Goal: Find specific page/section: Find specific page/section

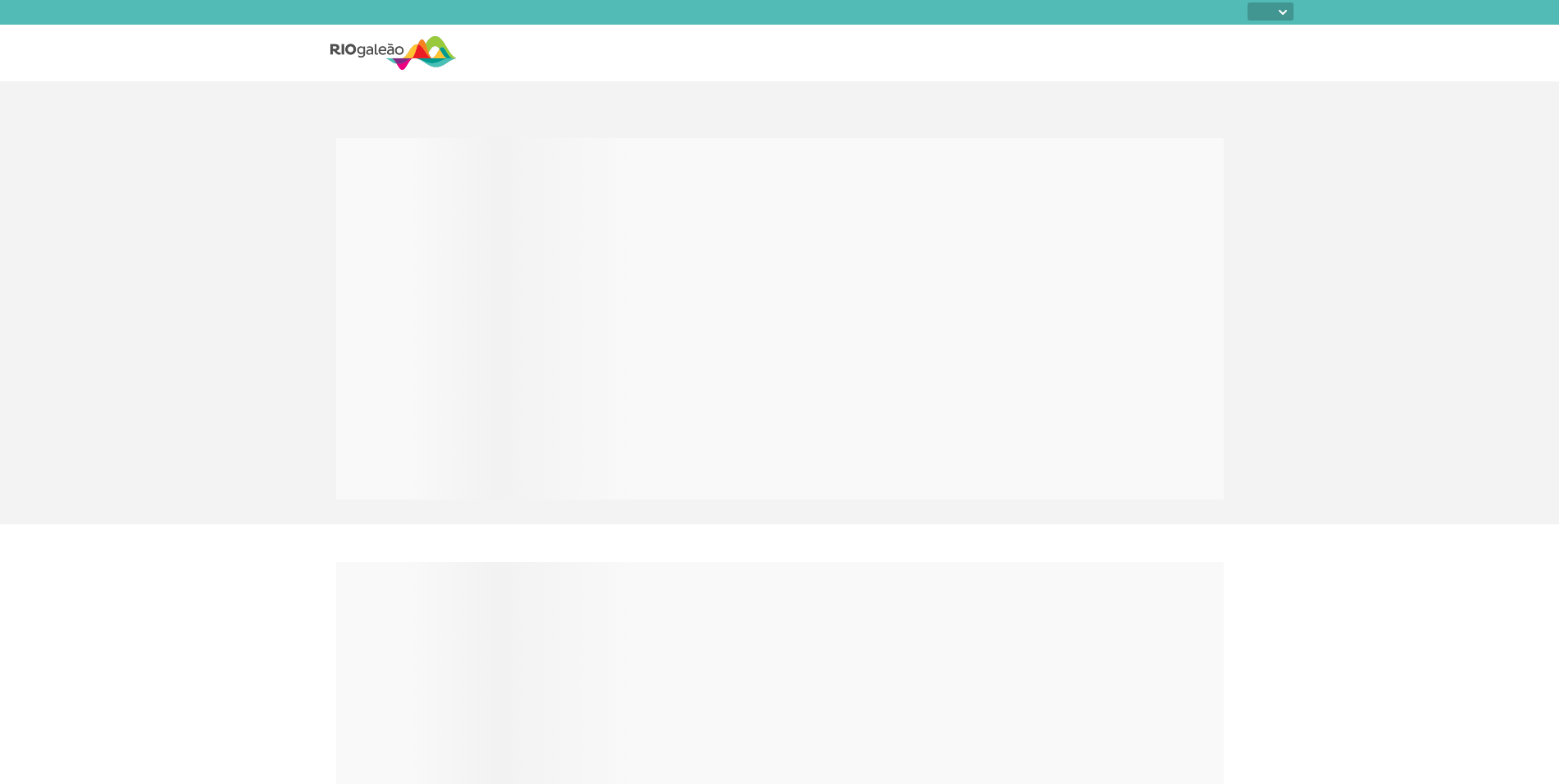
select select
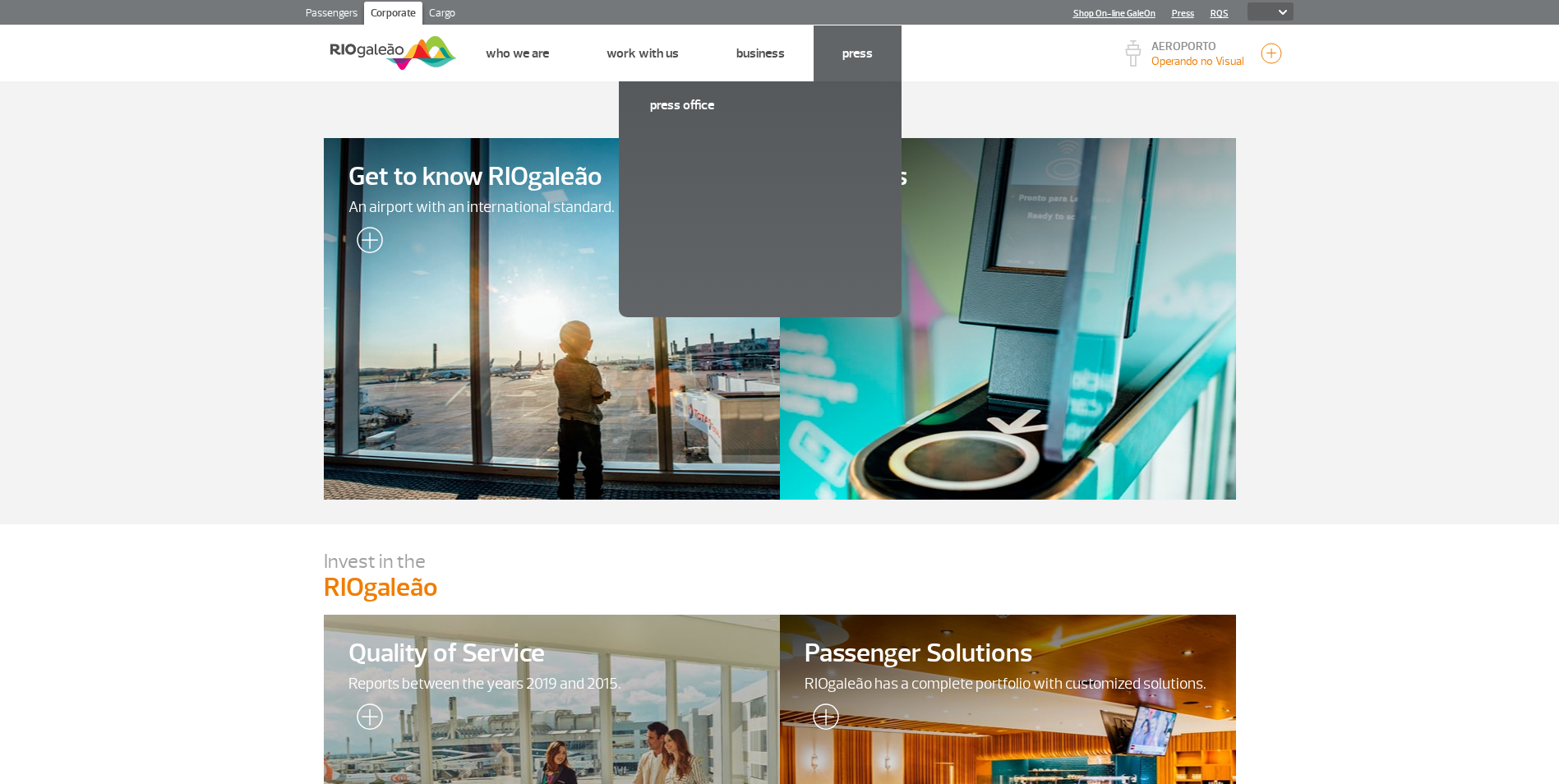
click at [873, 49] on li "Press Press Office" at bounding box center [857, 54] width 88 height 56
click at [690, 108] on link "Press Office" at bounding box center [760, 105] width 220 height 18
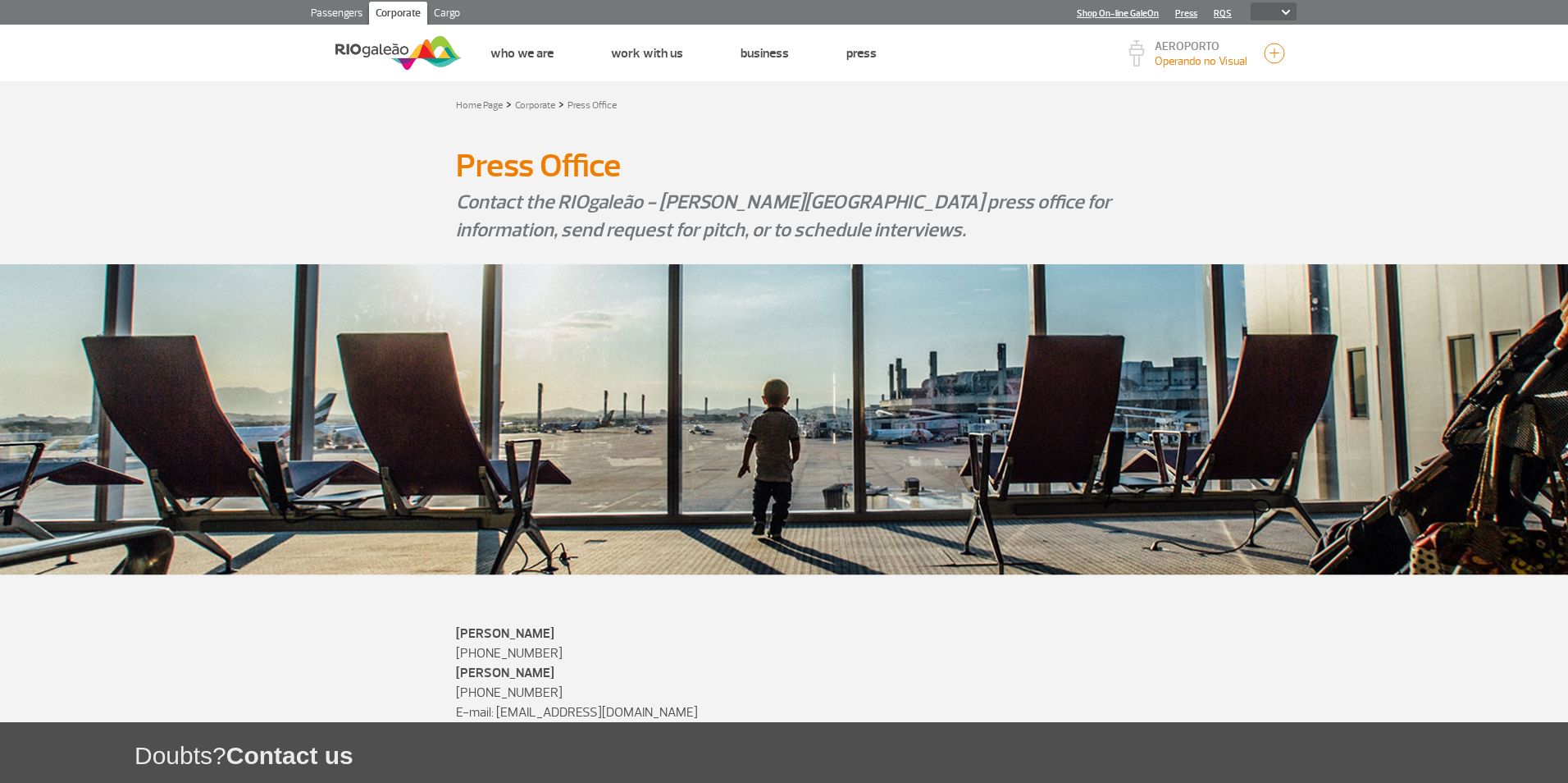
click at [1180, 9] on link "Press" at bounding box center [1186, 14] width 22 height 11
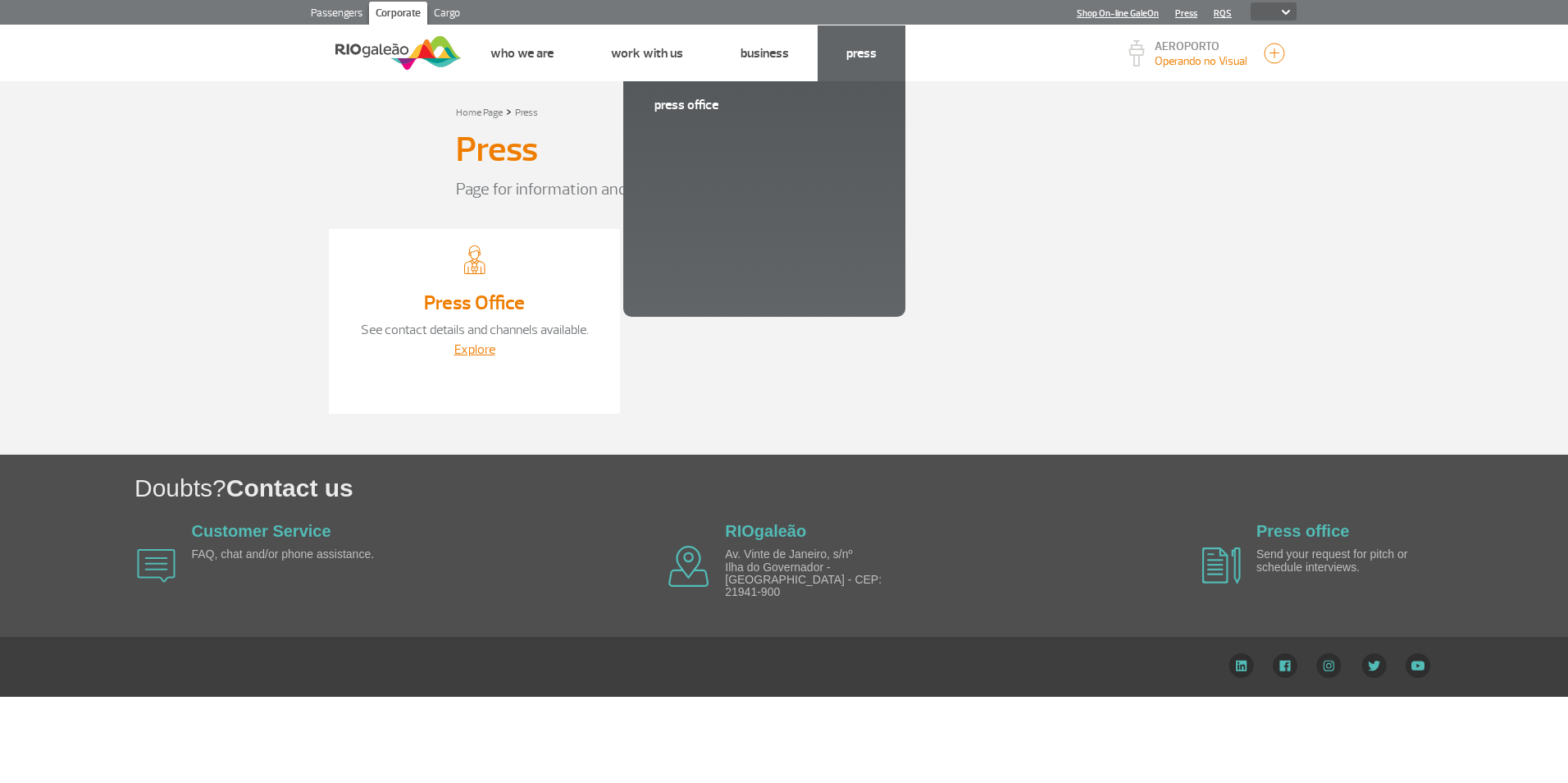
click at [855, 48] on link "Press" at bounding box center [861, 53] width 30 height 17
click at [860, 53] on link "Press" at bounding box center [861, 53] width 30 height 17
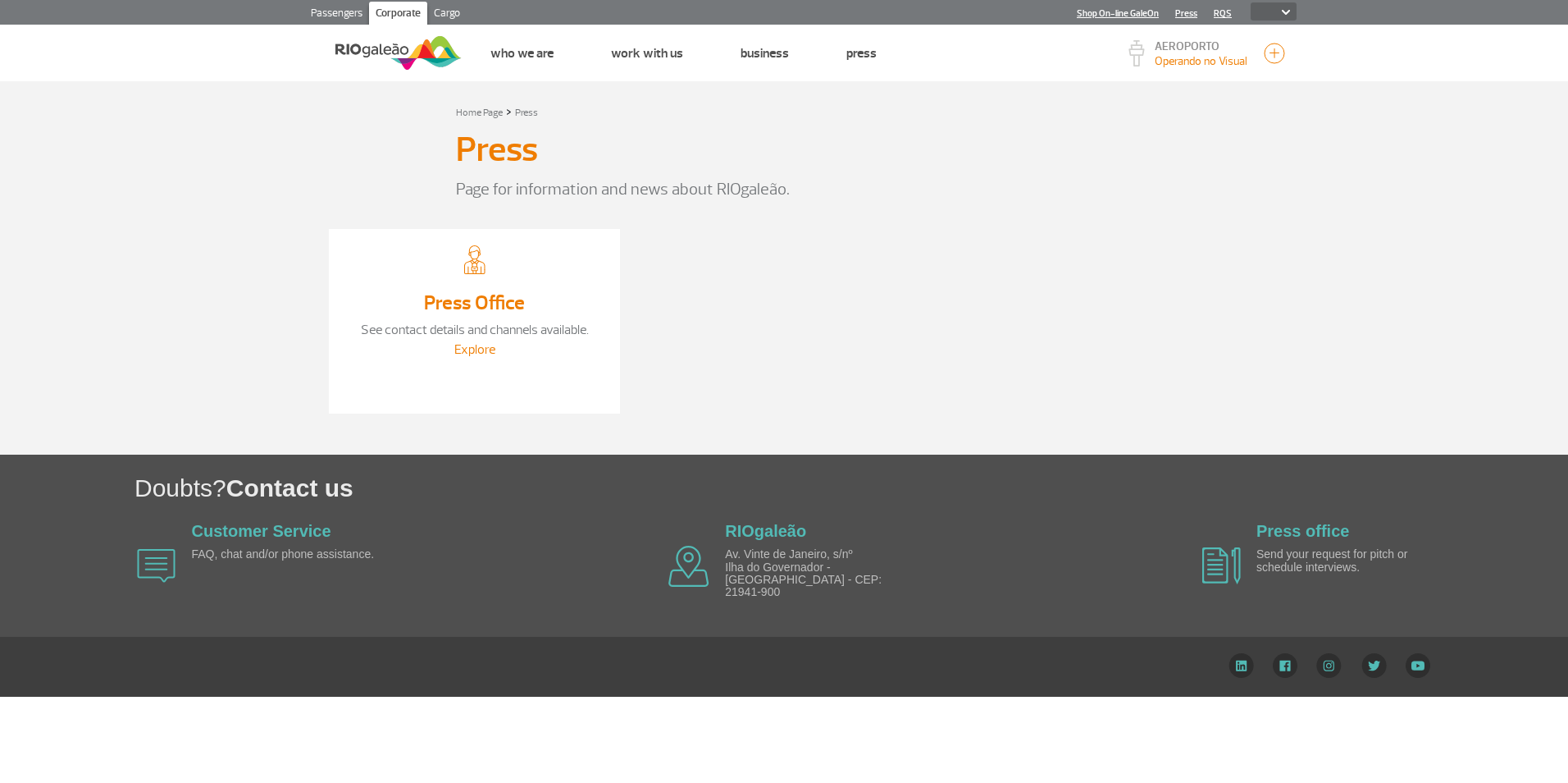
click at [473, 348] on link "Explore" at bounding box center [475, 350] width 41 height 17
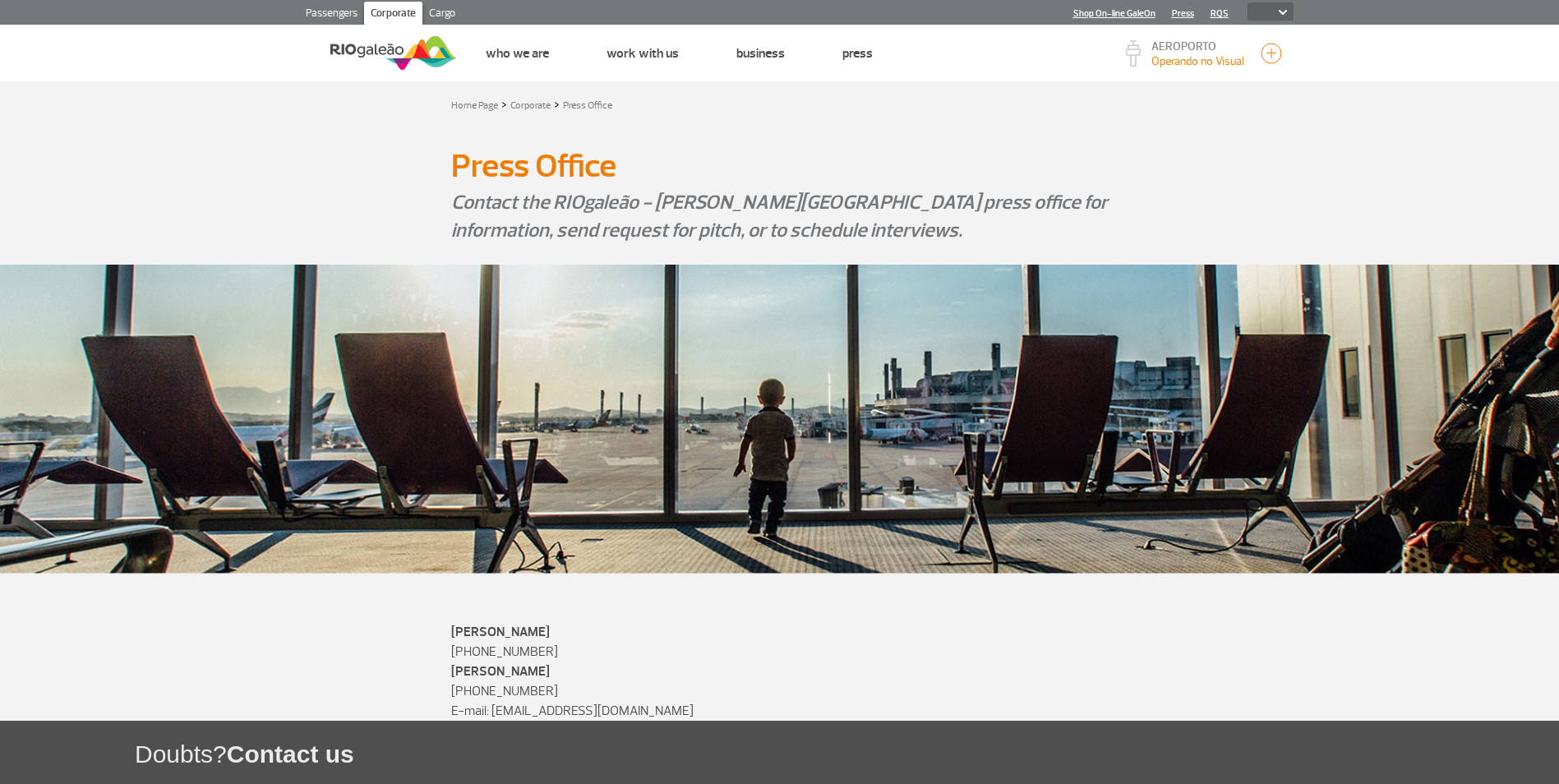
click at [332, 9] on link "Passengers" at bounding box center [332, 15] width 65 height 26
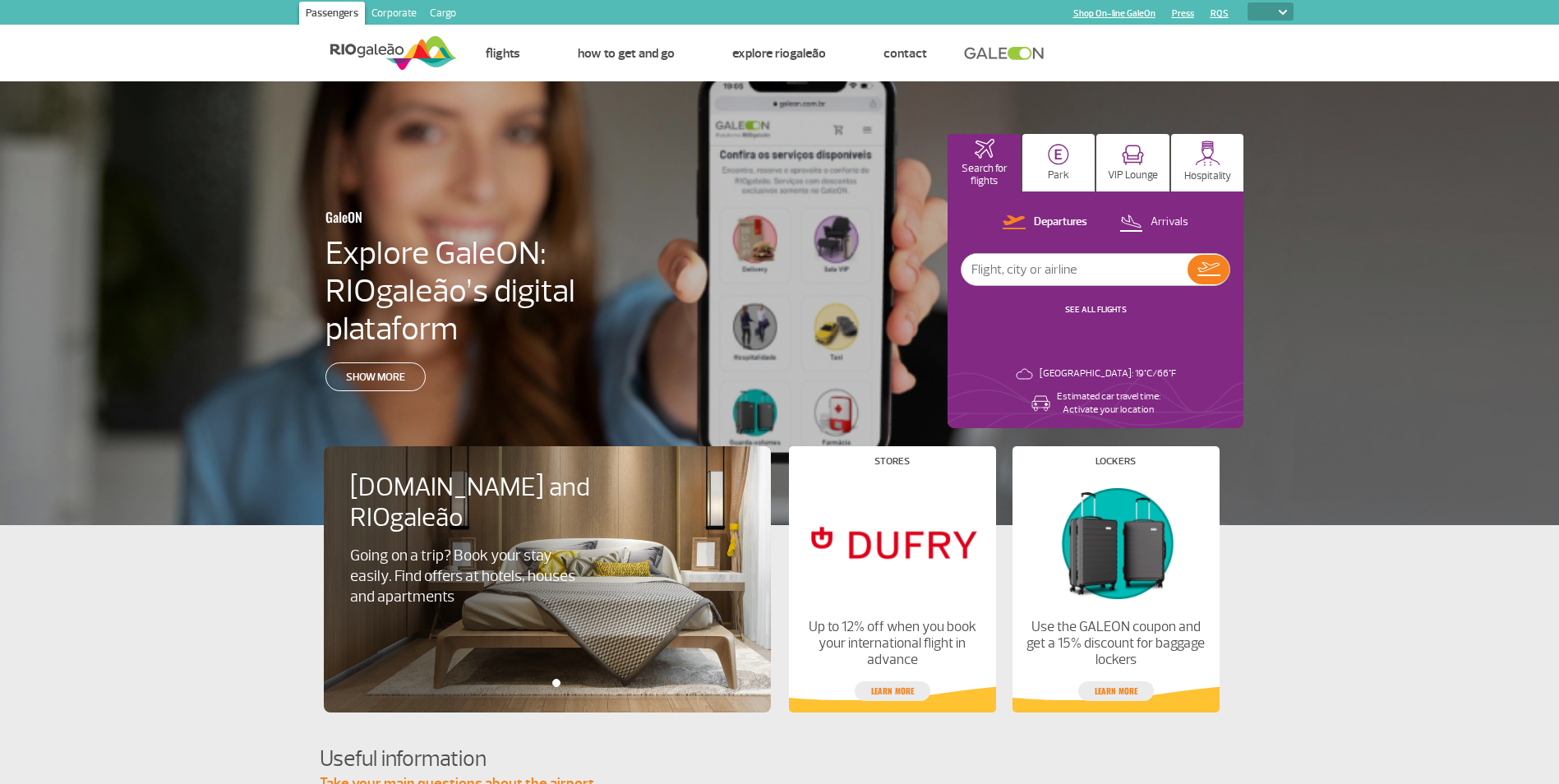
click at [1190, 14] on link "Press" at bounding box center [1183, 14] width 22 height 11
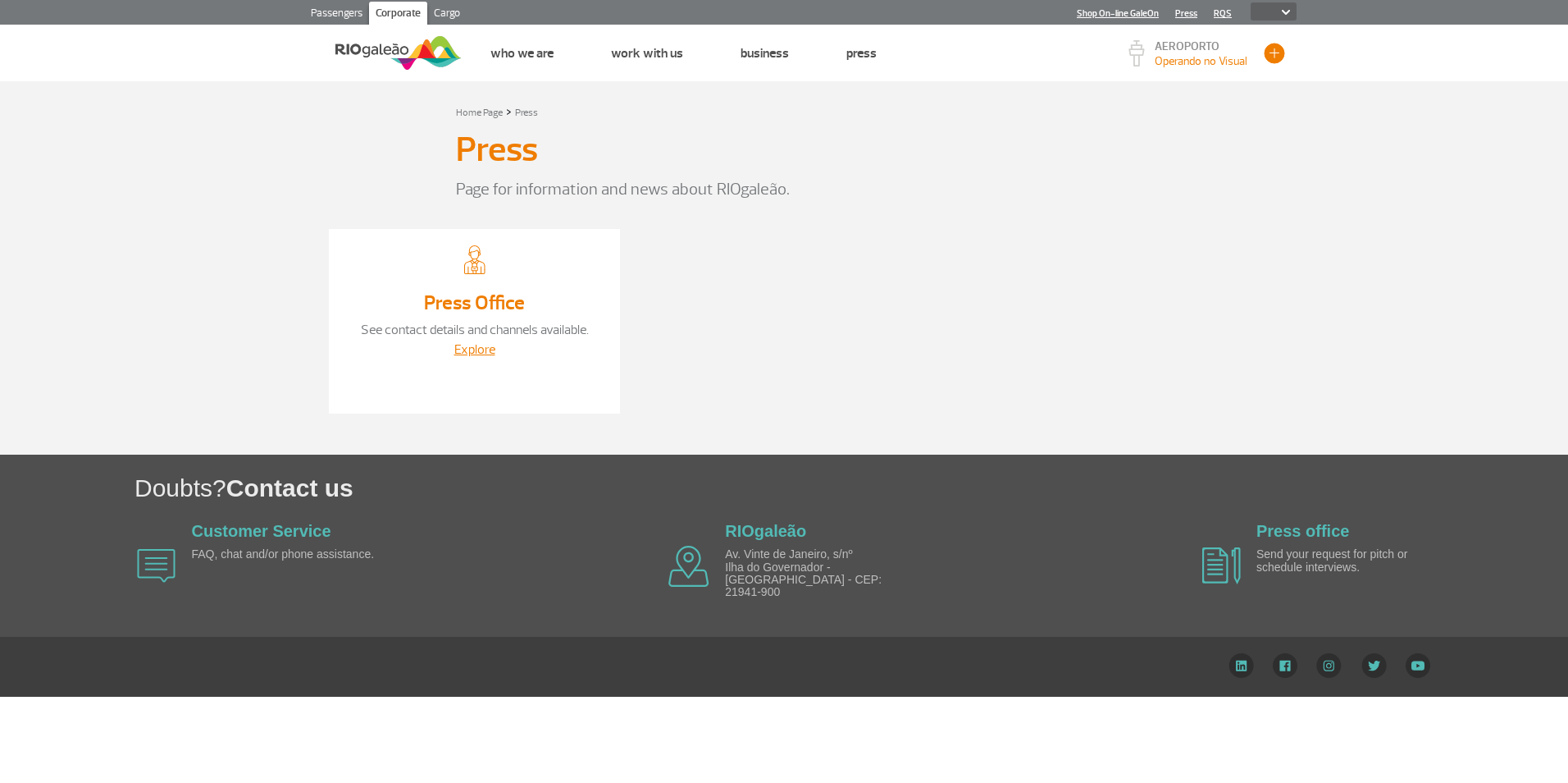
click at [1276, 55] on button "button" at bounding box center [1274, 53] width 25 height 25
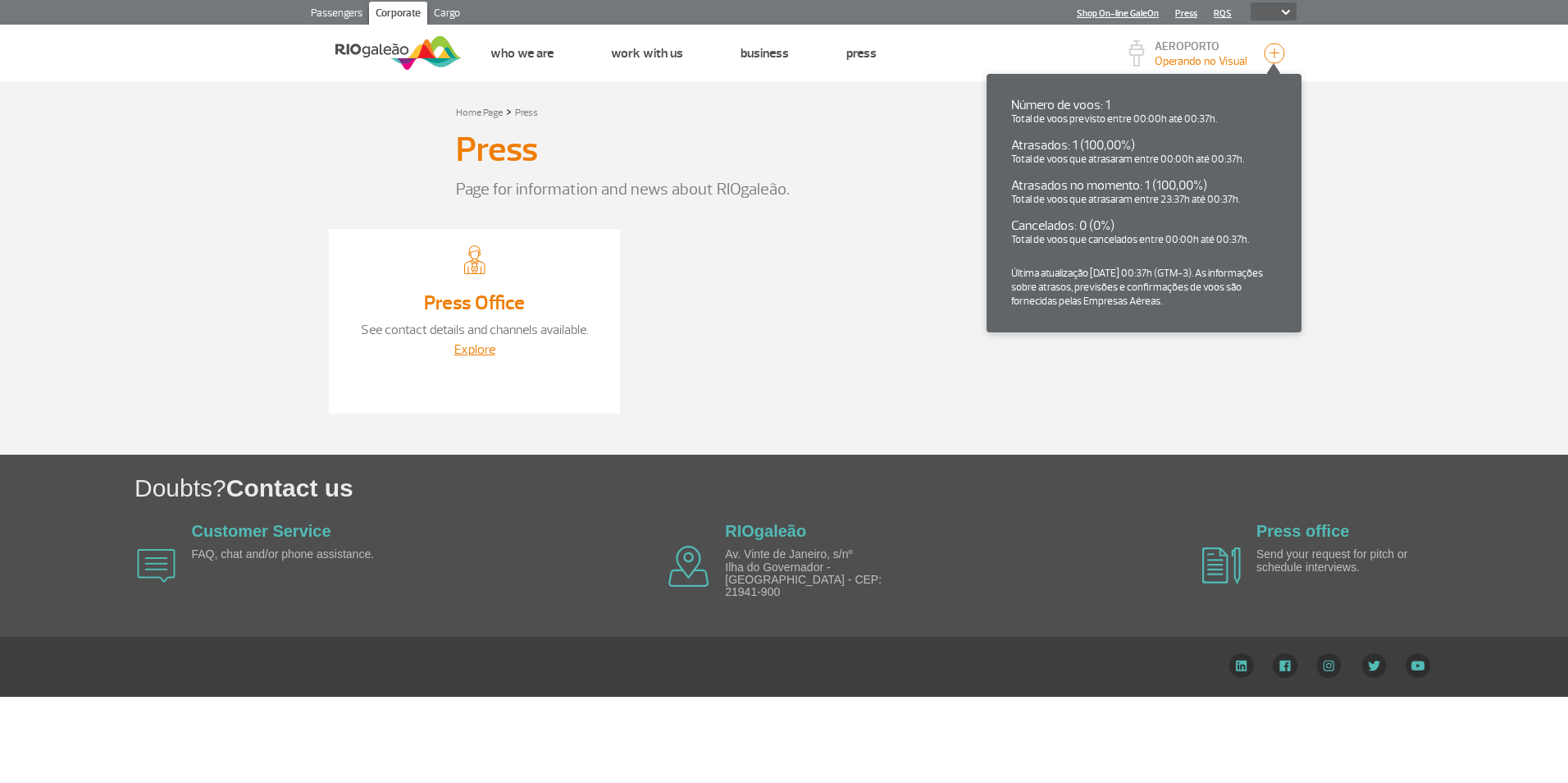
click at [849, 188] on p "Page for information and news about RIOgaleão." at bounding box center [784, 189] width 656 height 25
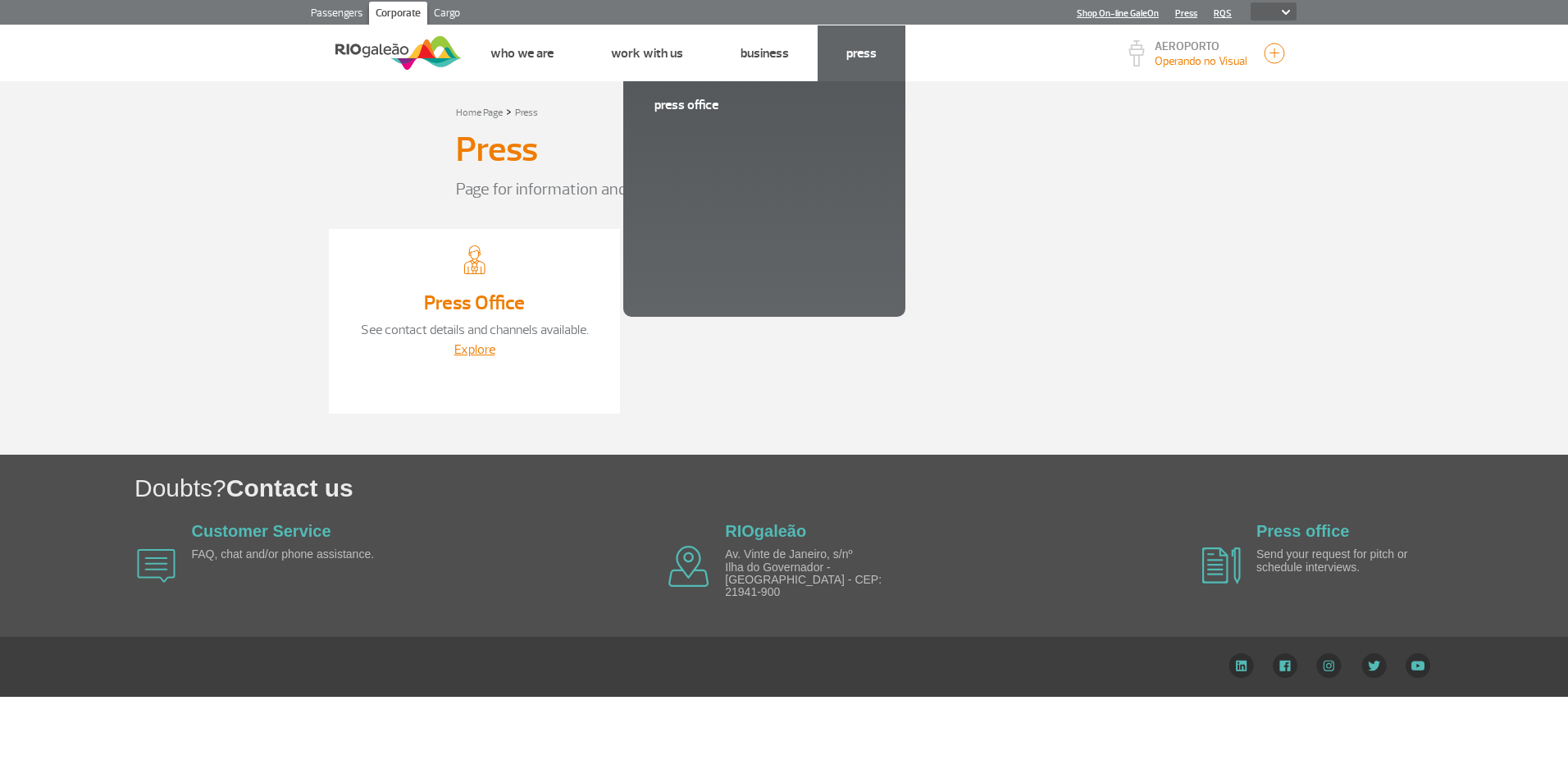
click at [860, 52] on link "Press" at bounding box center [861, 53] width 30 height 17
click at [855, 58] on link "Press" at bounding box center [861, 53] width 30 height 17
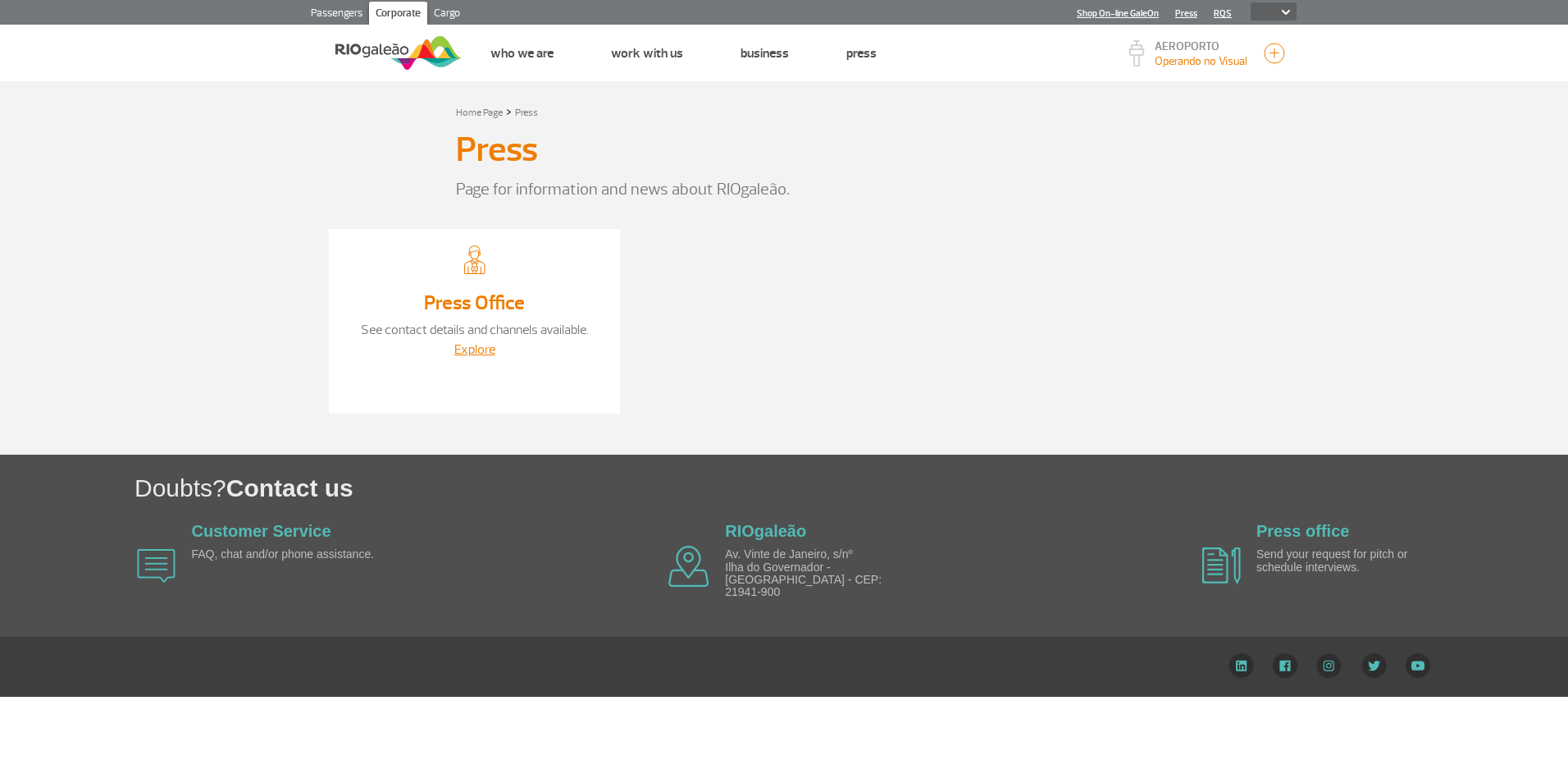
click at [508, 303] on link "Press Office" at bounding box center [474, 303] width 100 height 25
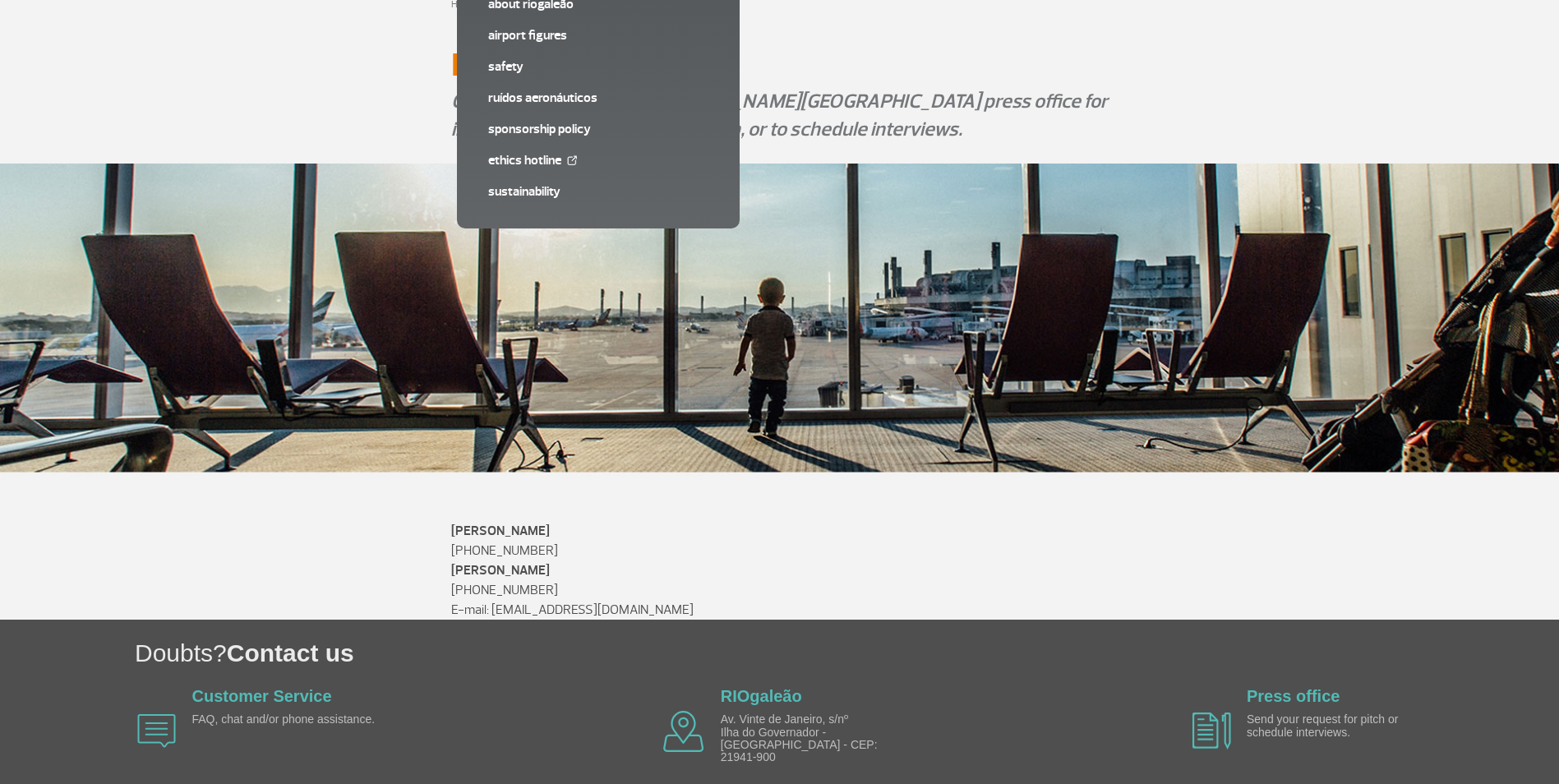
scroll to position [166, 0]
